Goal: Check status

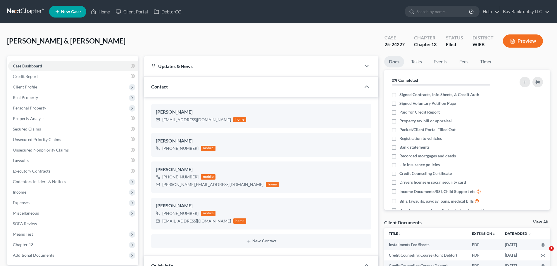
select select "2"
select select "4"
select select "0"
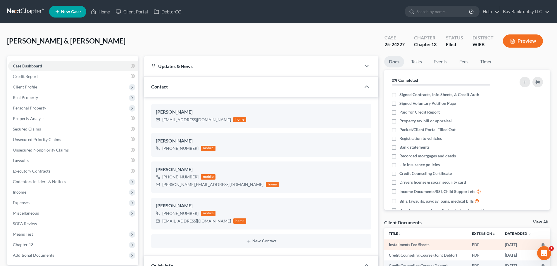
scroll to position [584, 0]
drag, startPoint x: 384, startPoint y: 47, endPoint x: 405, endPoint y: 47, distance: 20.8
click at [405, 47] on div "Case 25-24227" at bounding box center [395, 41] width 30 height 17
copy div "25-24227"
click at [380, 50] on div "Case 25-24227" at bounding box center [395, 41] width 30 height 17
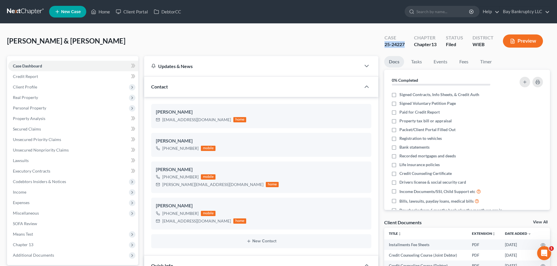
drag, startPoint x: 384, startPoint y: 47, endPoint x: 405, endPoint y: 50, distance: 21.2
click at [405, 50] on div "Case 25-24227" at bounding box center [395, 41] width 30 height 17
copy div "25-24227"
